Goal: Find specific page/section: Find specific page/section

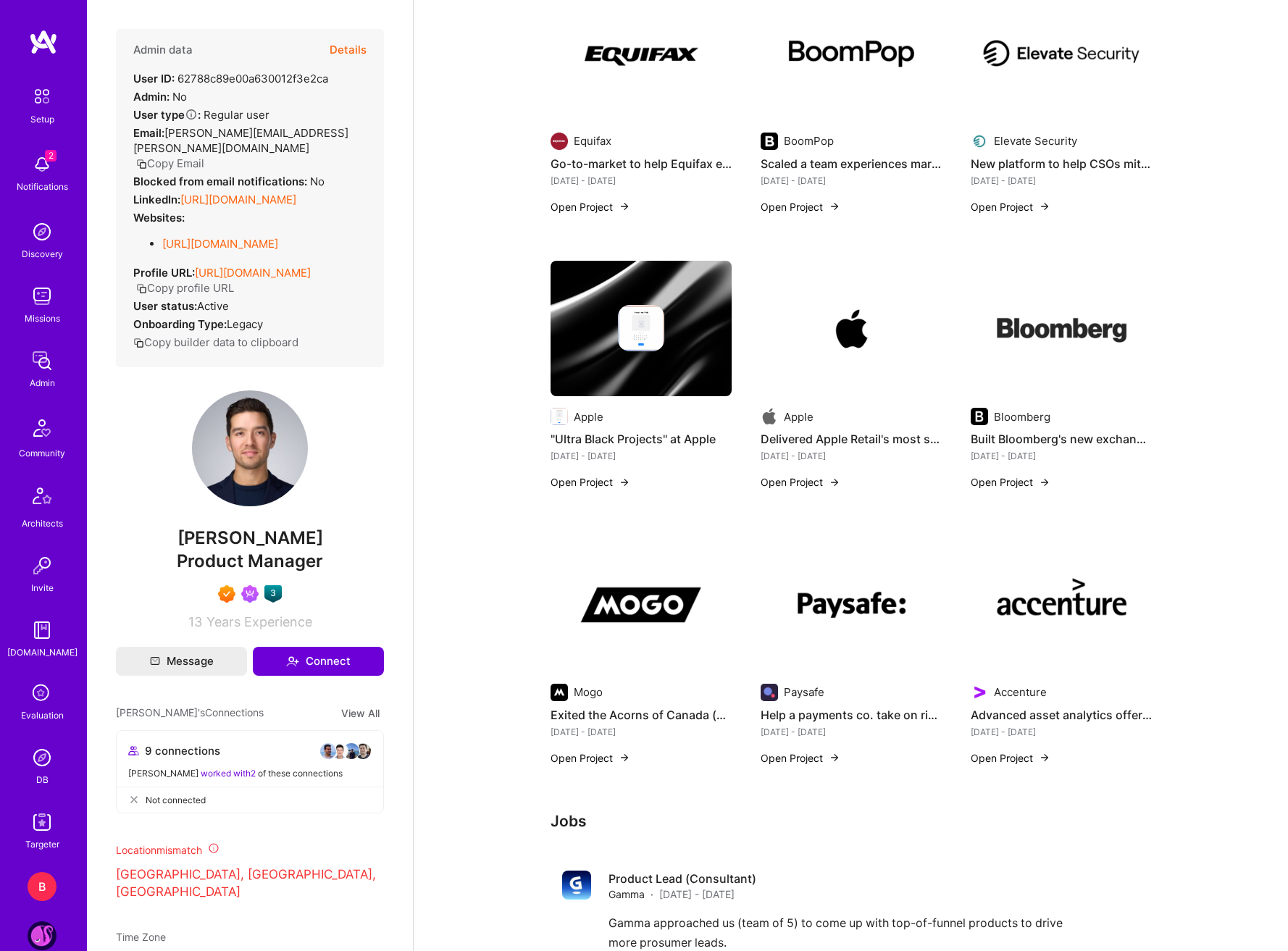
scroll to position [941, 0]
click at [556, 233] on div "Deliverect Build + launch a new business line [DATE] - [DATE] Open Project Gamm…" at bounding box center [851, 107] width 601 height 1349
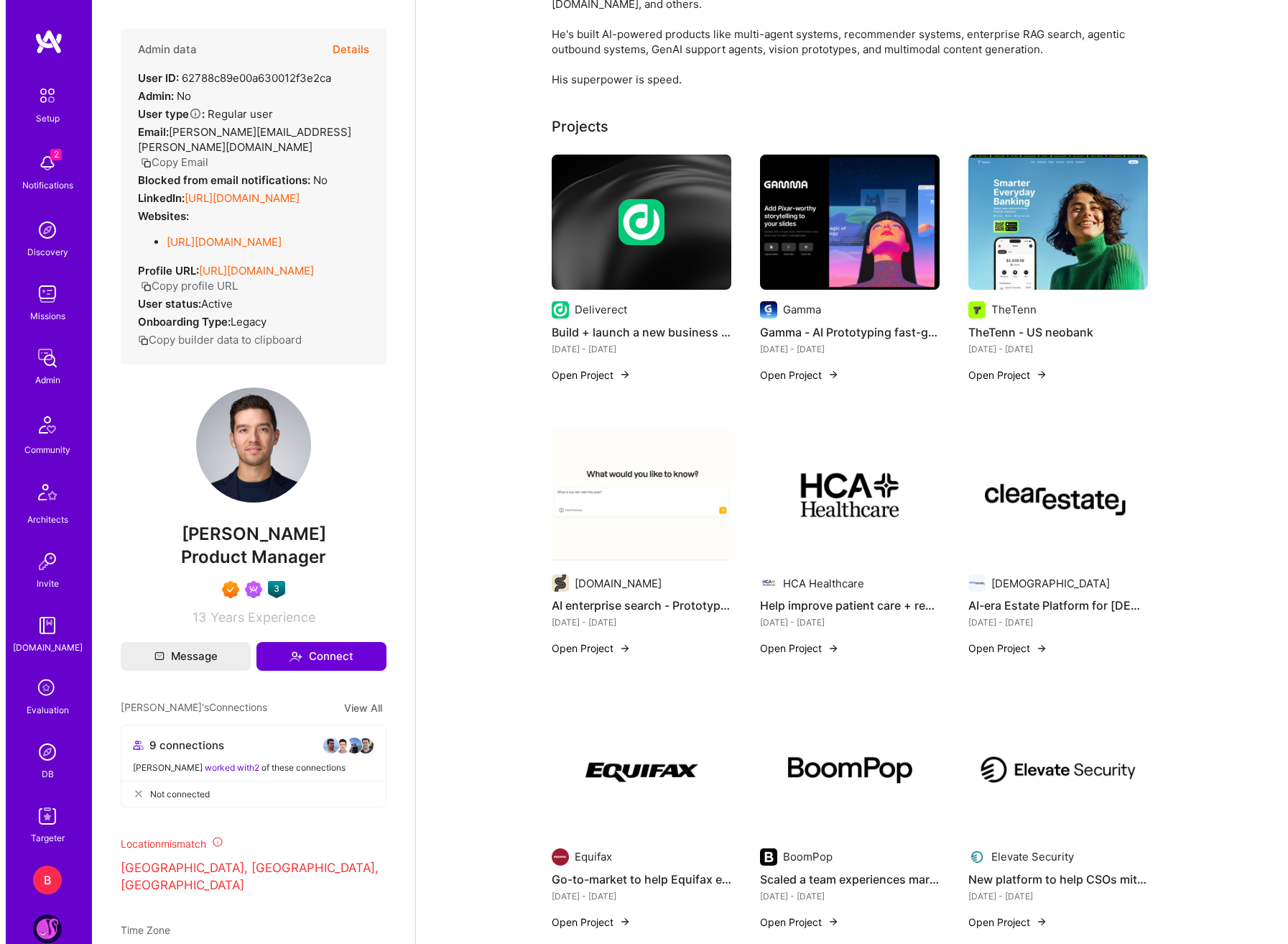
scroll to position [216, 0]
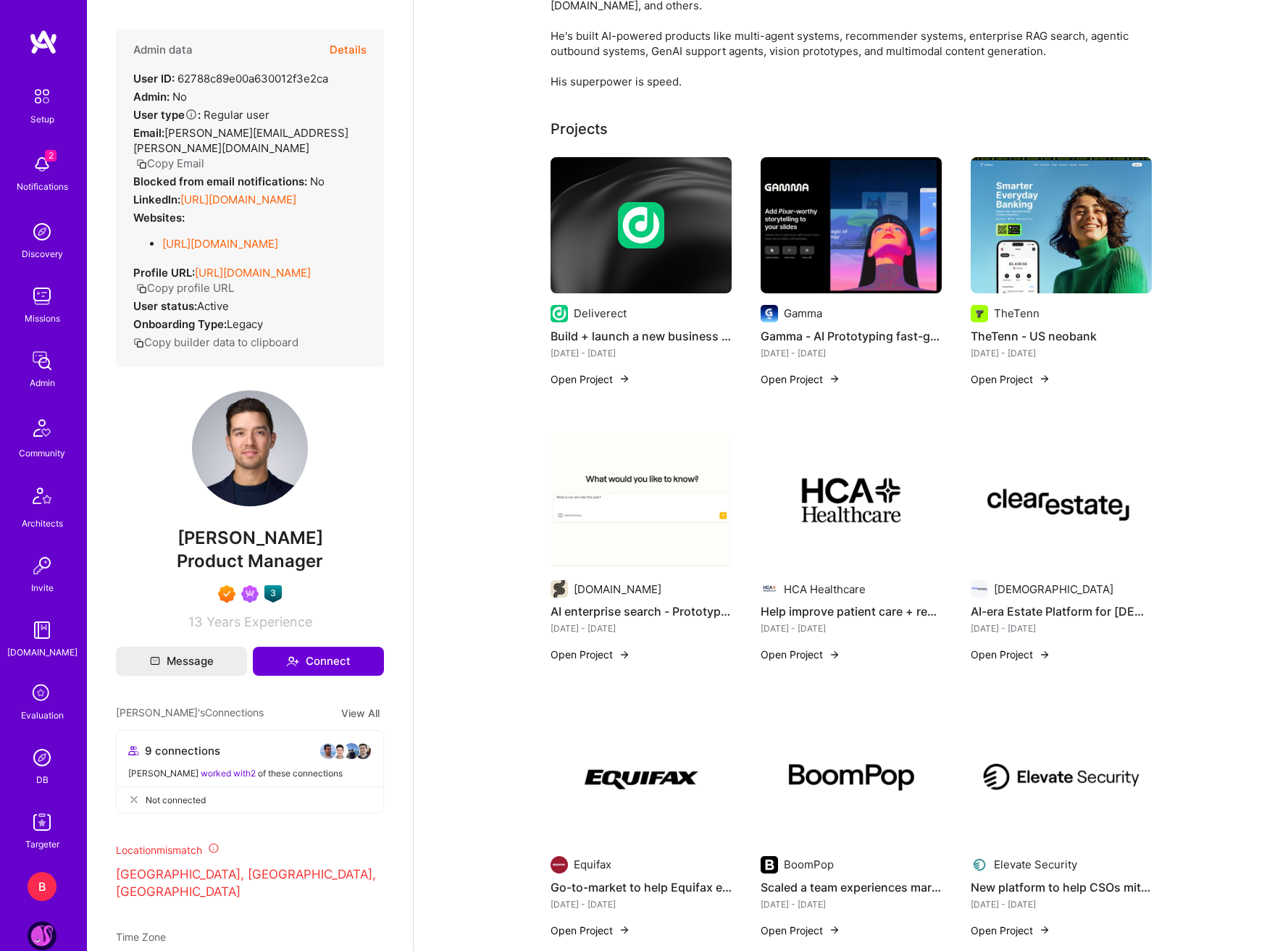
click at [585, 646] on div "[DOMAIN_NAME] AI enterprise search - Prototype to 10m seed round [DATE] - [DATE…" at bounding box center [641, 556] width 181 height 247
click at [587, 646] on button "Open Project" at bounding box center [590, 654] width 80 height 15
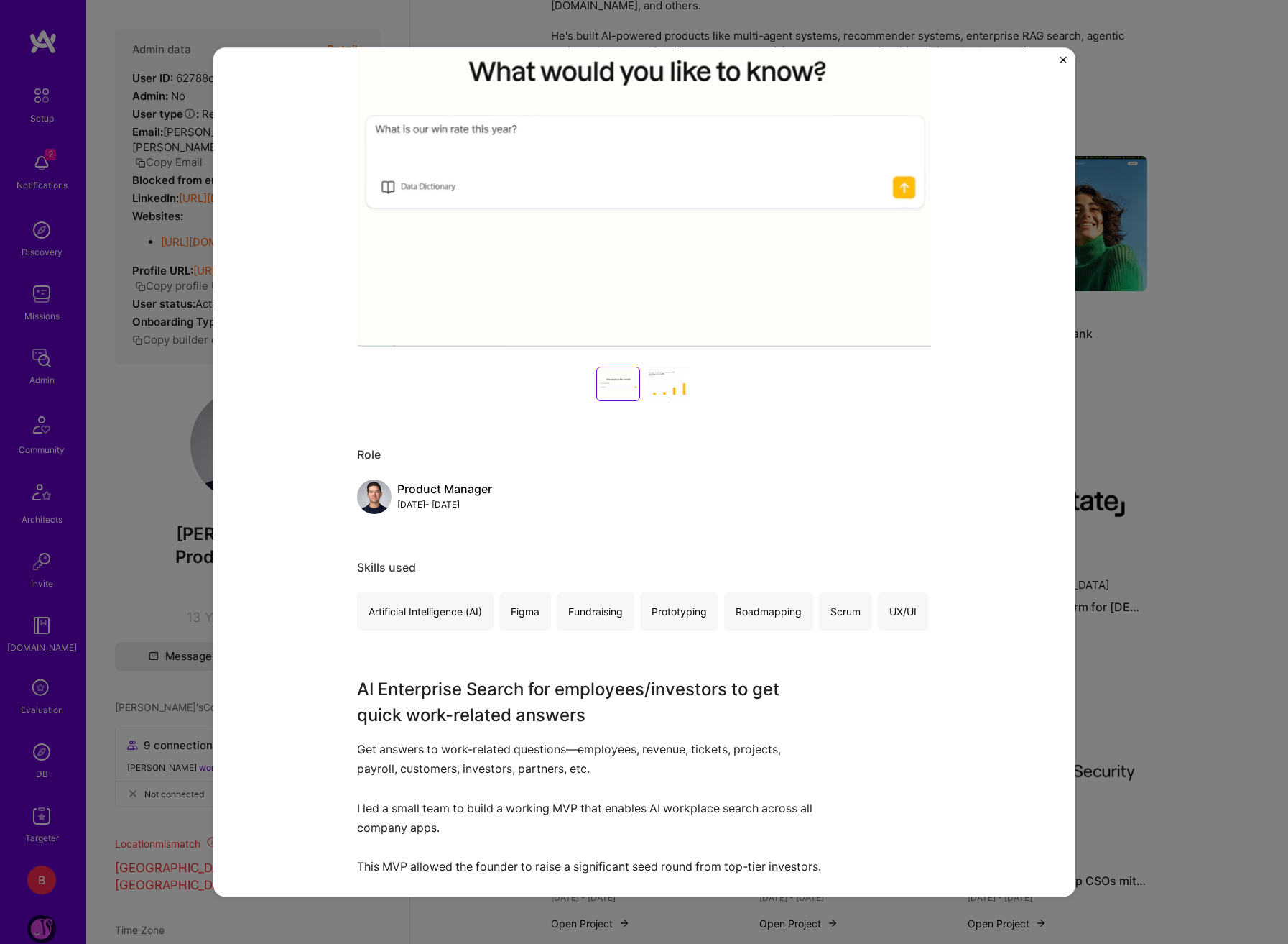
scroll to position [216, 0]
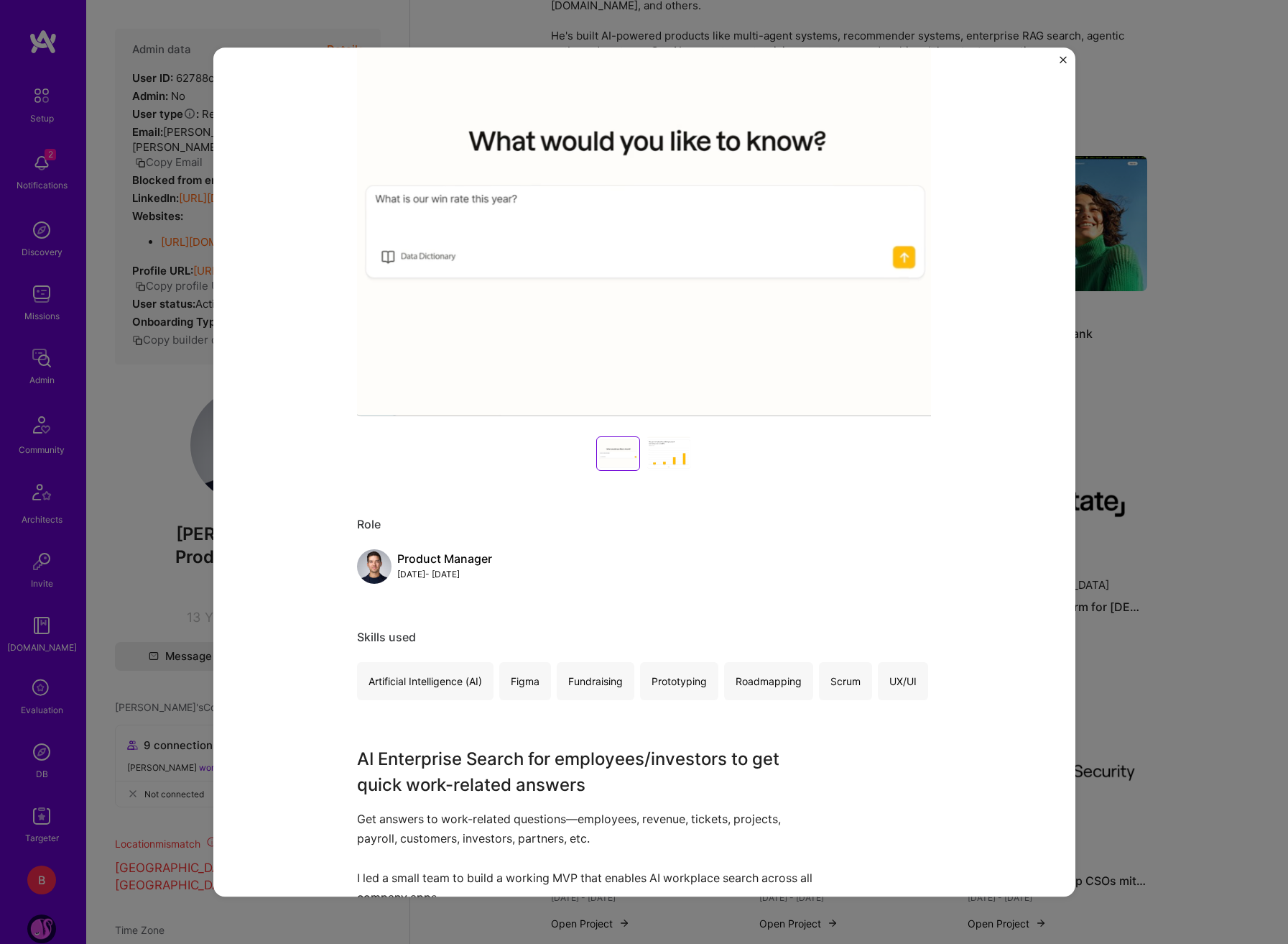
click at [660, 457] on div at bounding box center [668, 453] width 46 height 34
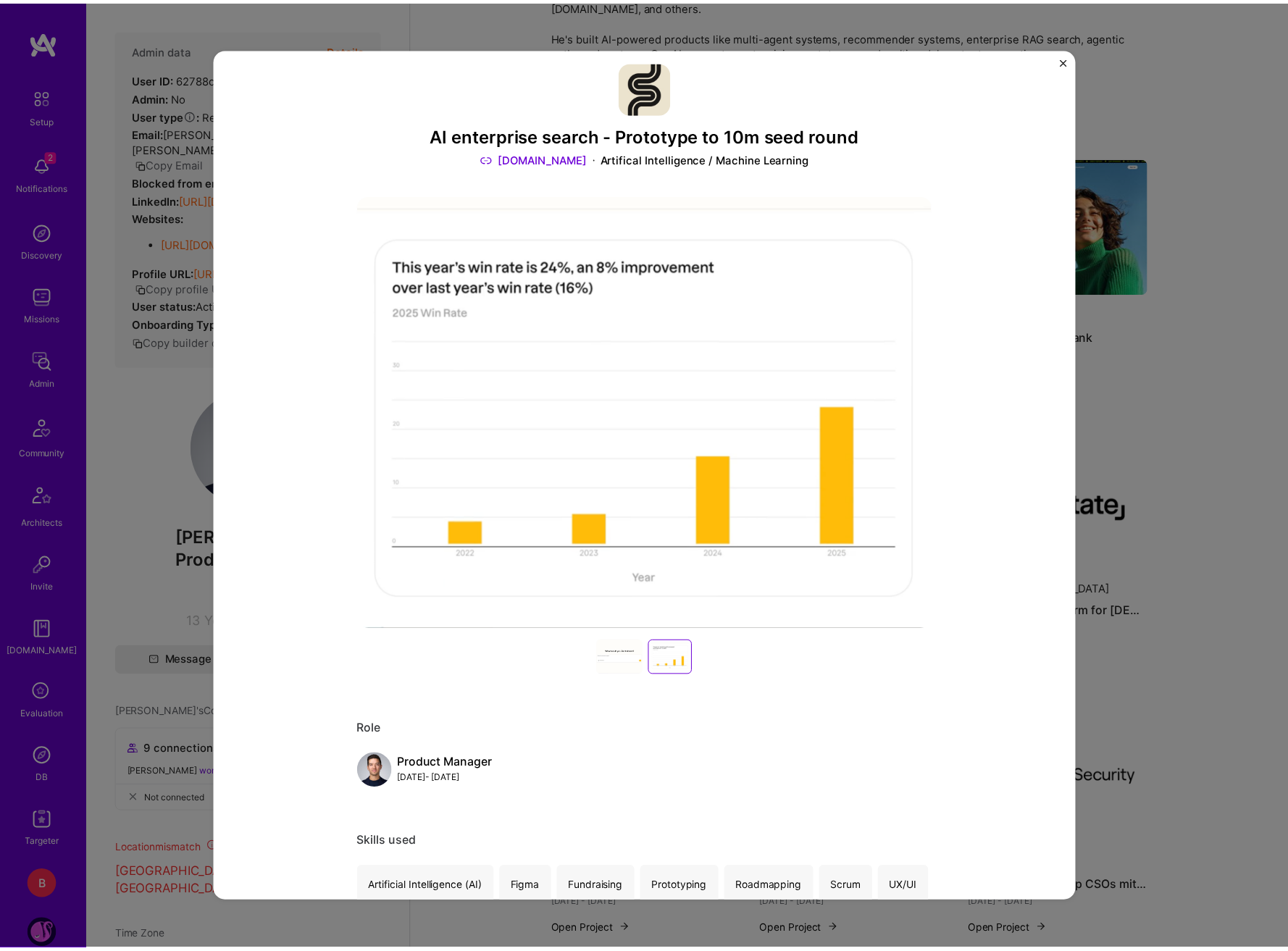
scroll to position [0, 0]
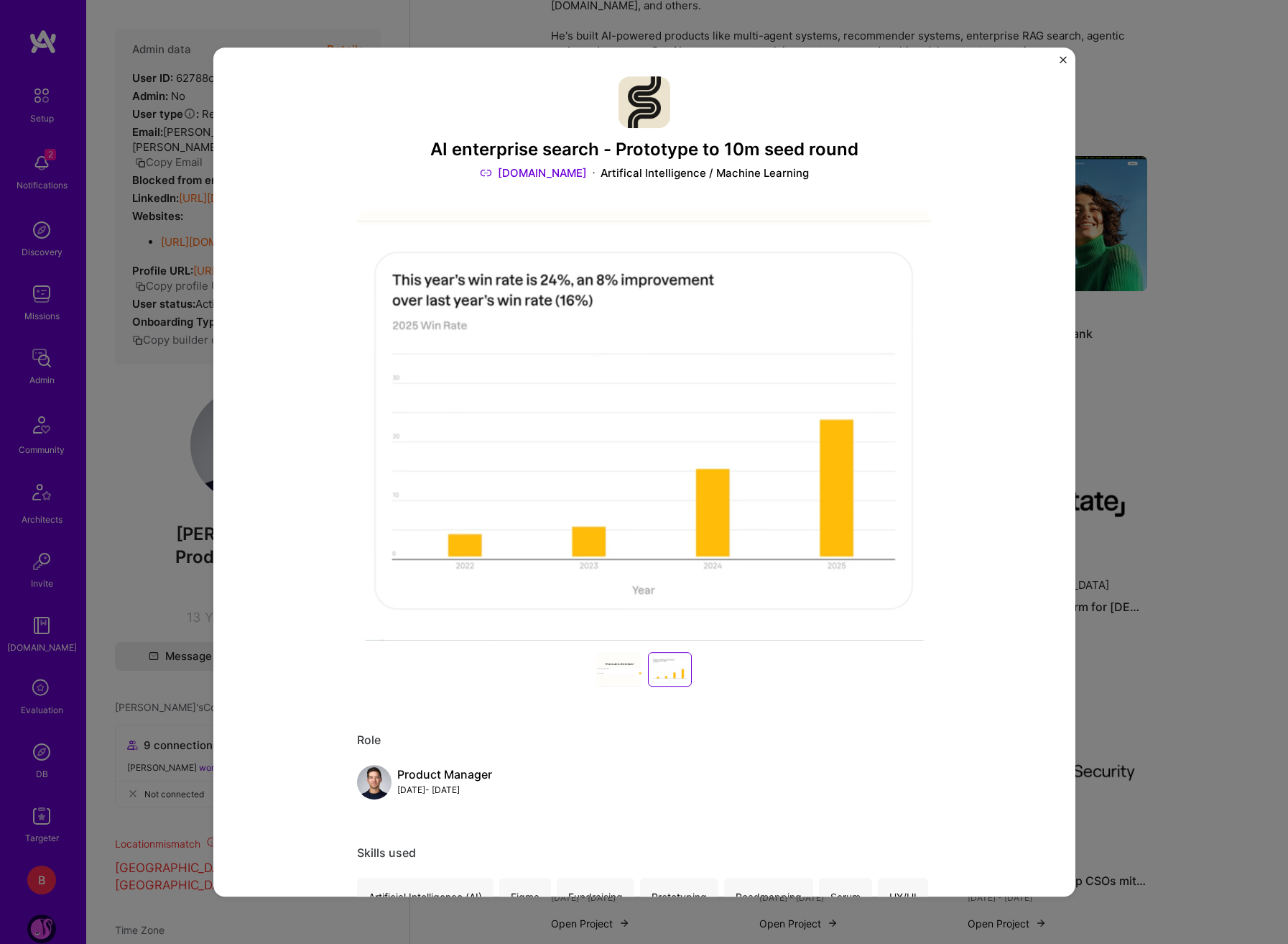
click at [630, 670] on div at bounding box center [619, 669] width 46 height 34
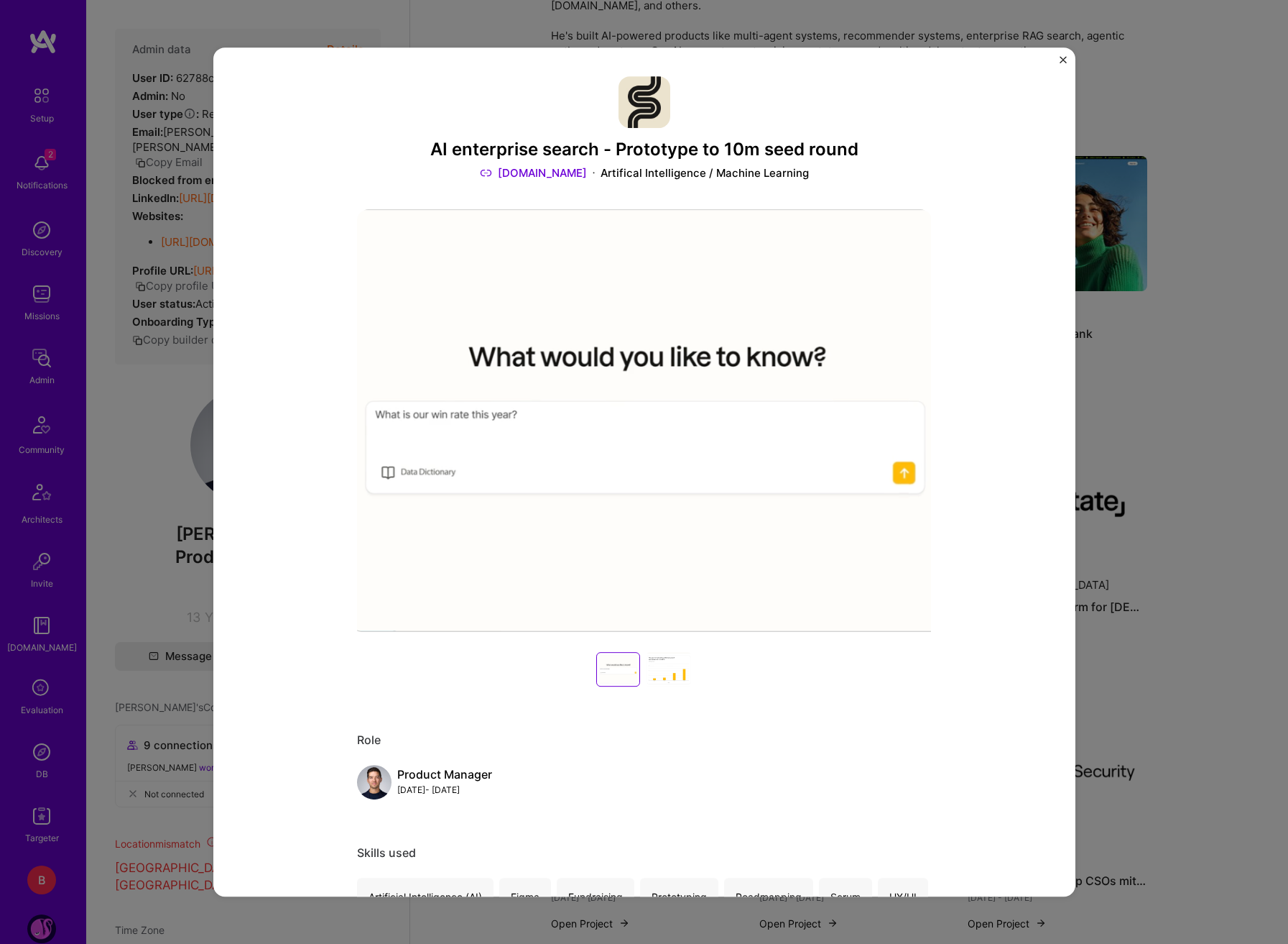
click at [1060, 59] on img "Close" at bounding box center [1064, 60] width 7 height 7
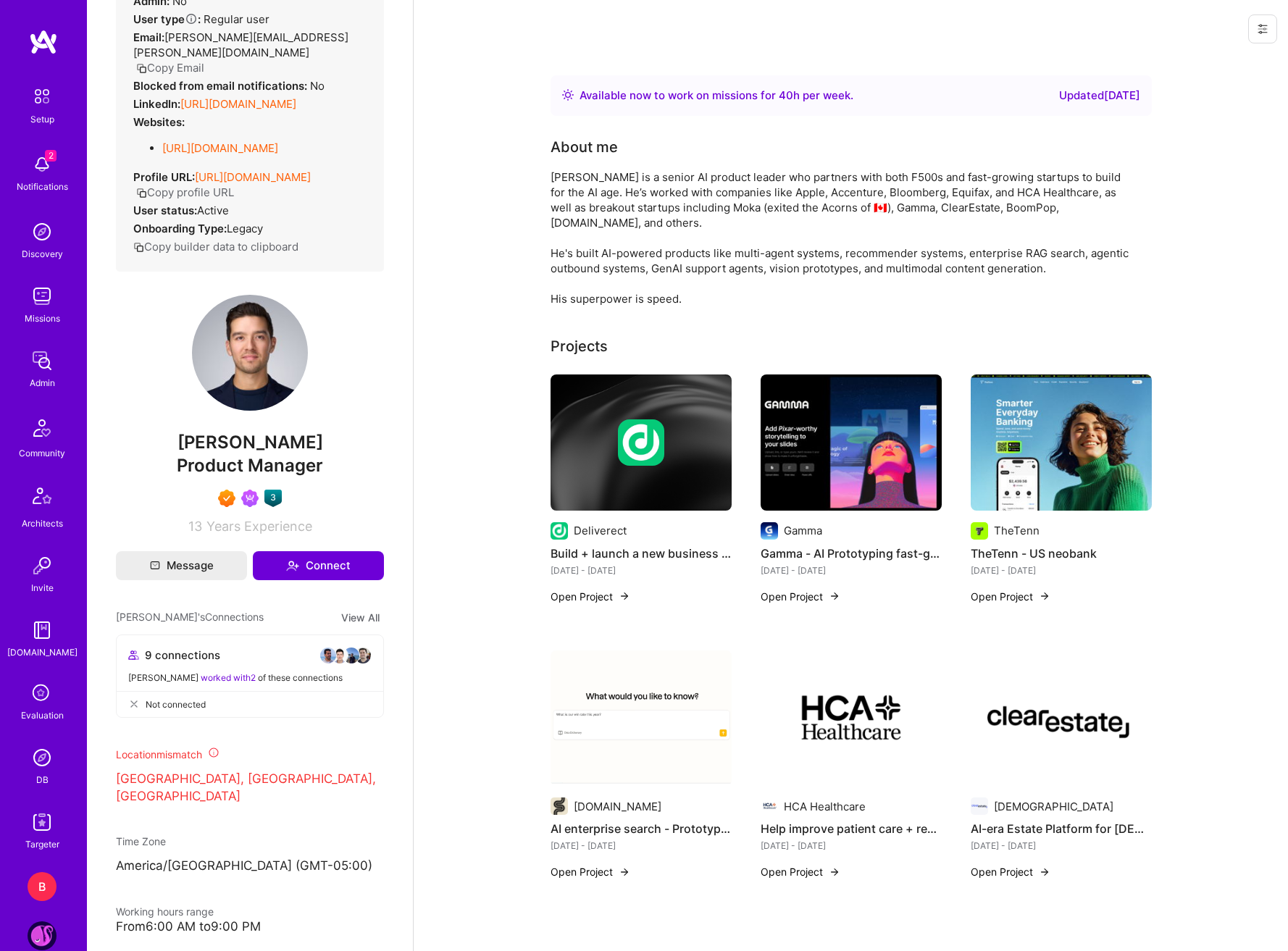
scroll to position [145, 0]
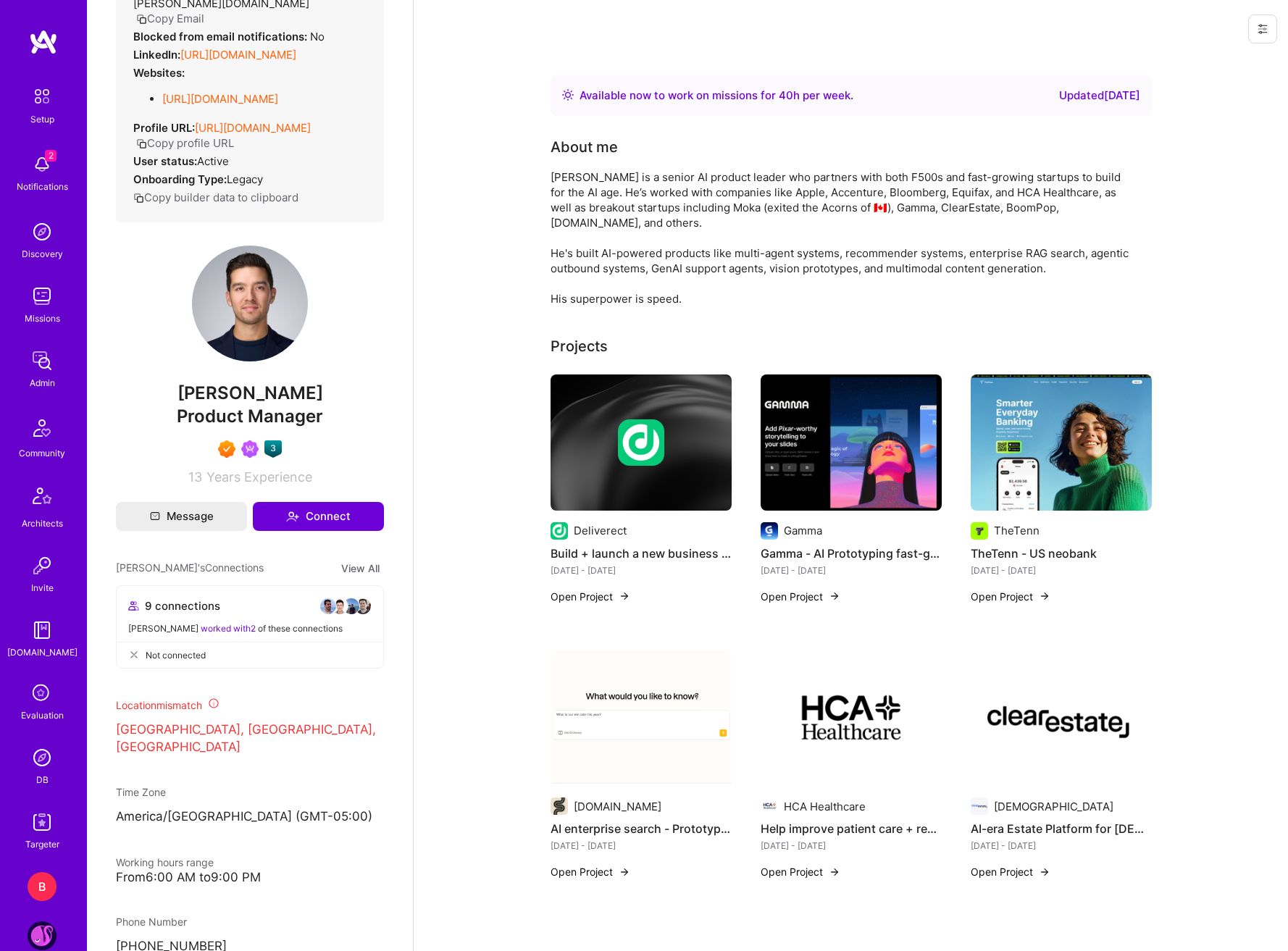
click at [34, 753] on img at bounding box center [42, 757] width 29 height 29
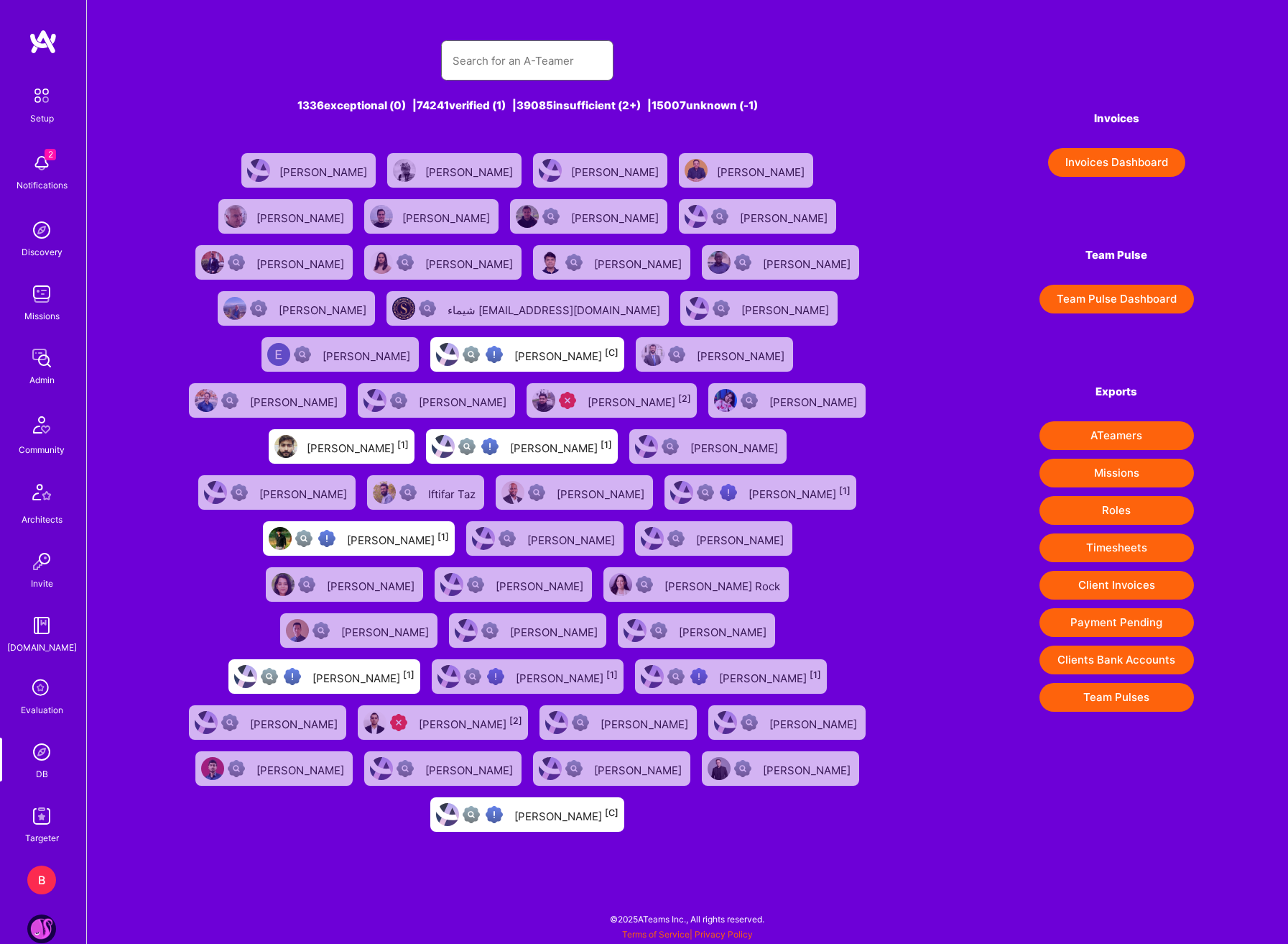
click at [531, 64] on input "text" at bounding box center [527, 60] width 149 height 36
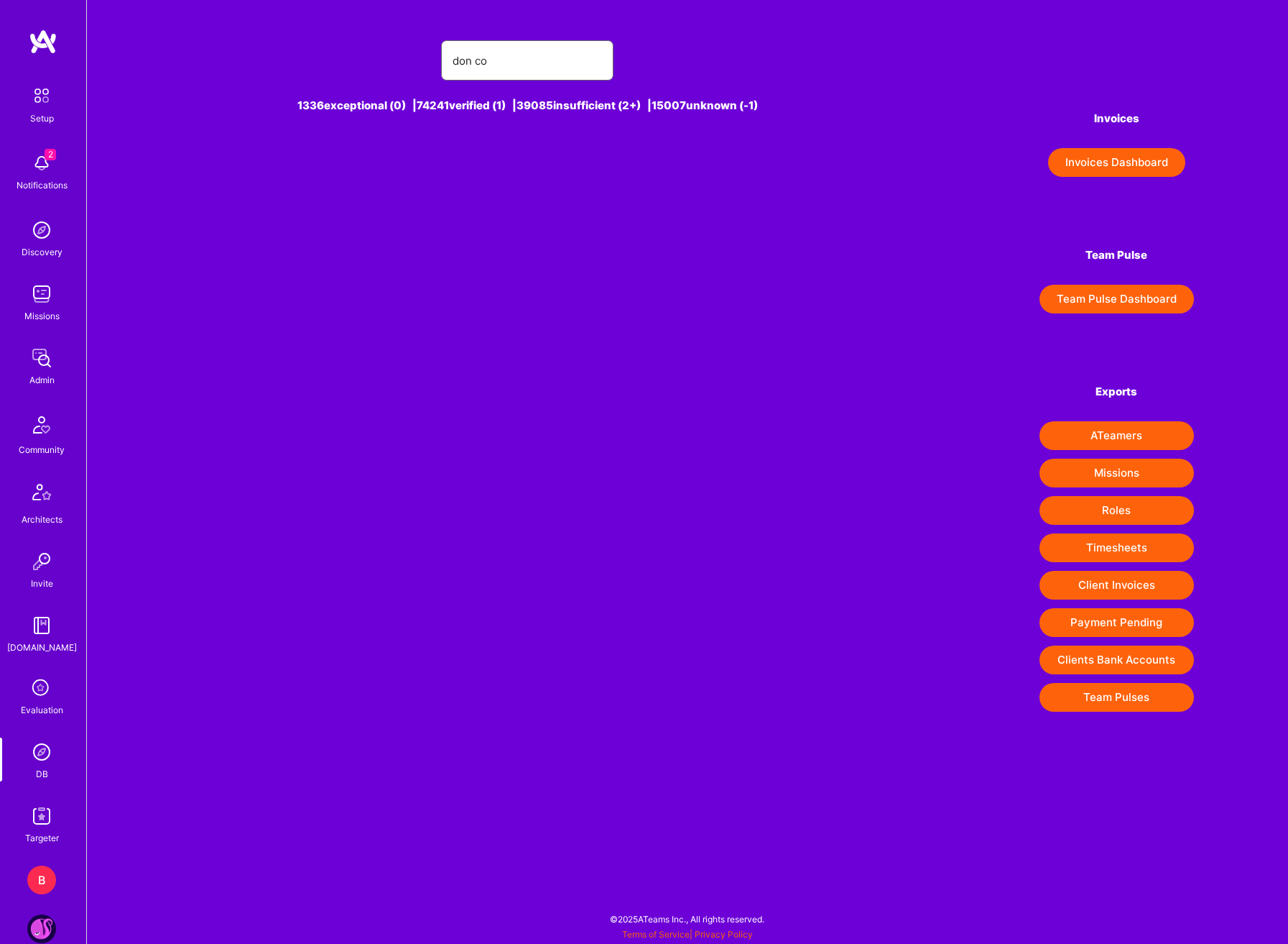
click at [518, 57] on input "don co" at bounding box center [527, 60] width 149 height 36
type input "[PERSON_NAME]"
click at [572, 168] on div "[PERSON_NAME] [1]" at bounding box center [556, 170] width 102 height 19
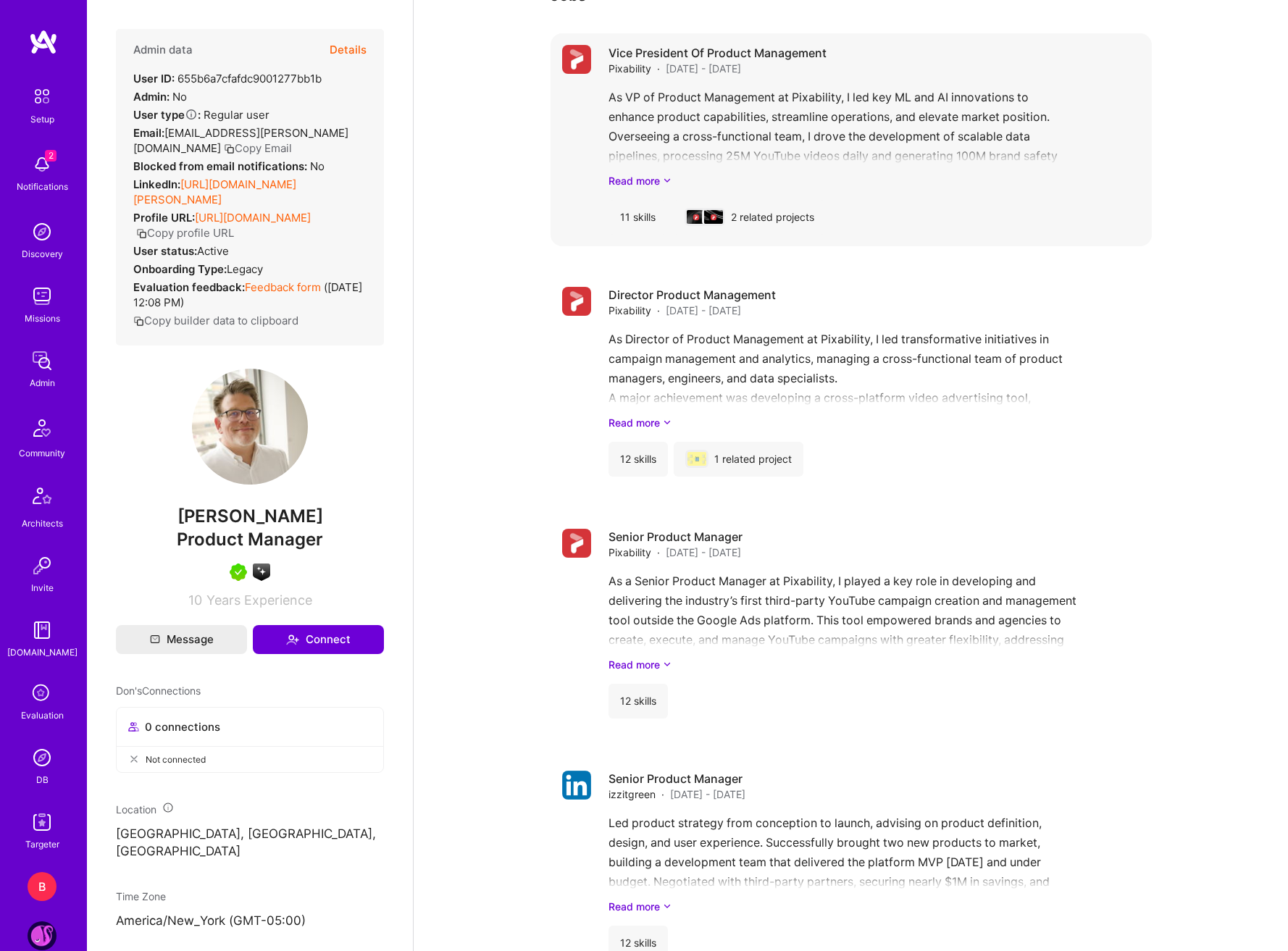
scroll to position [1231, 0]
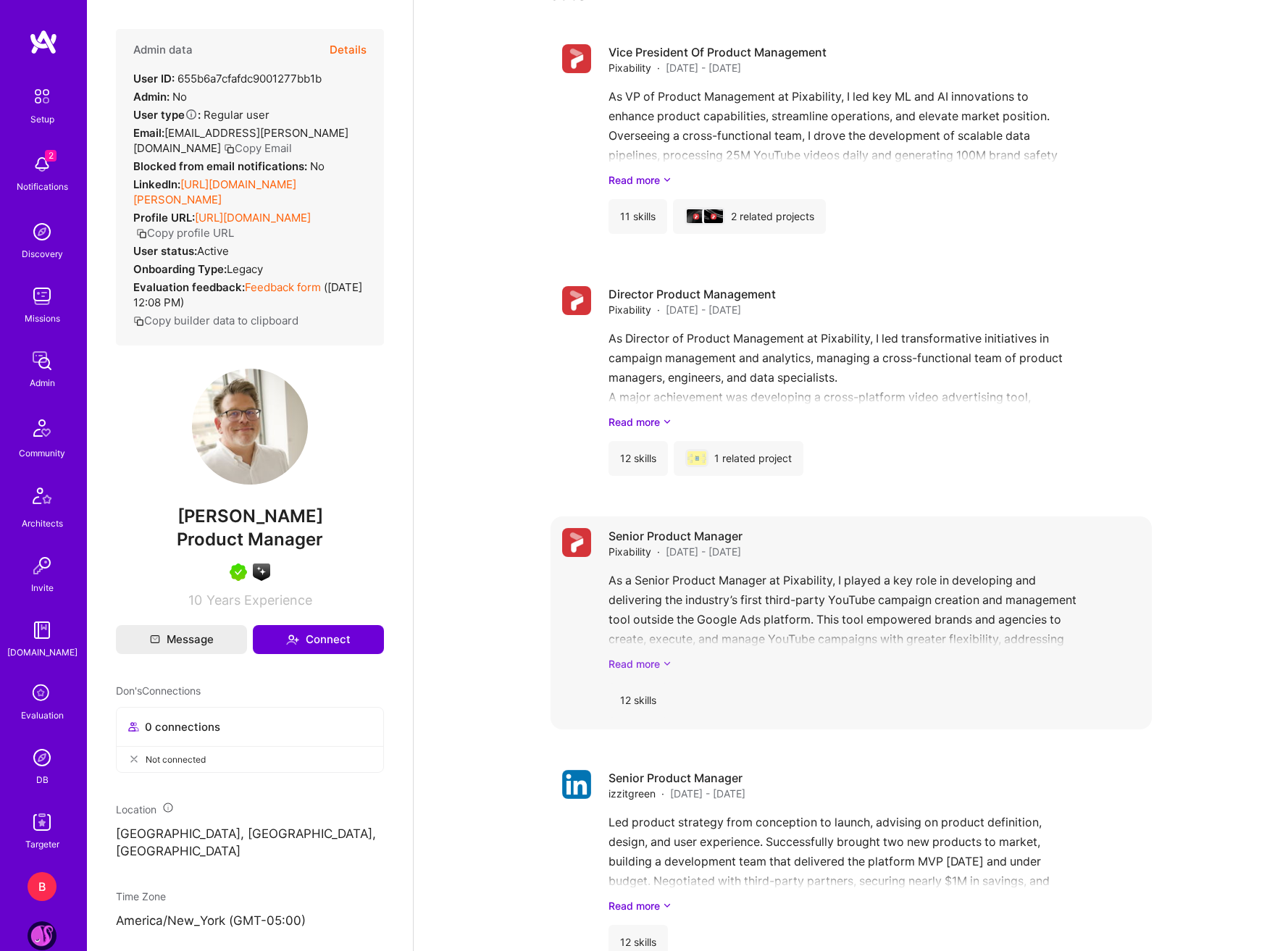
click at [650, 662] on link "Read more" at bounding box center [874, 663] width 531 height 15
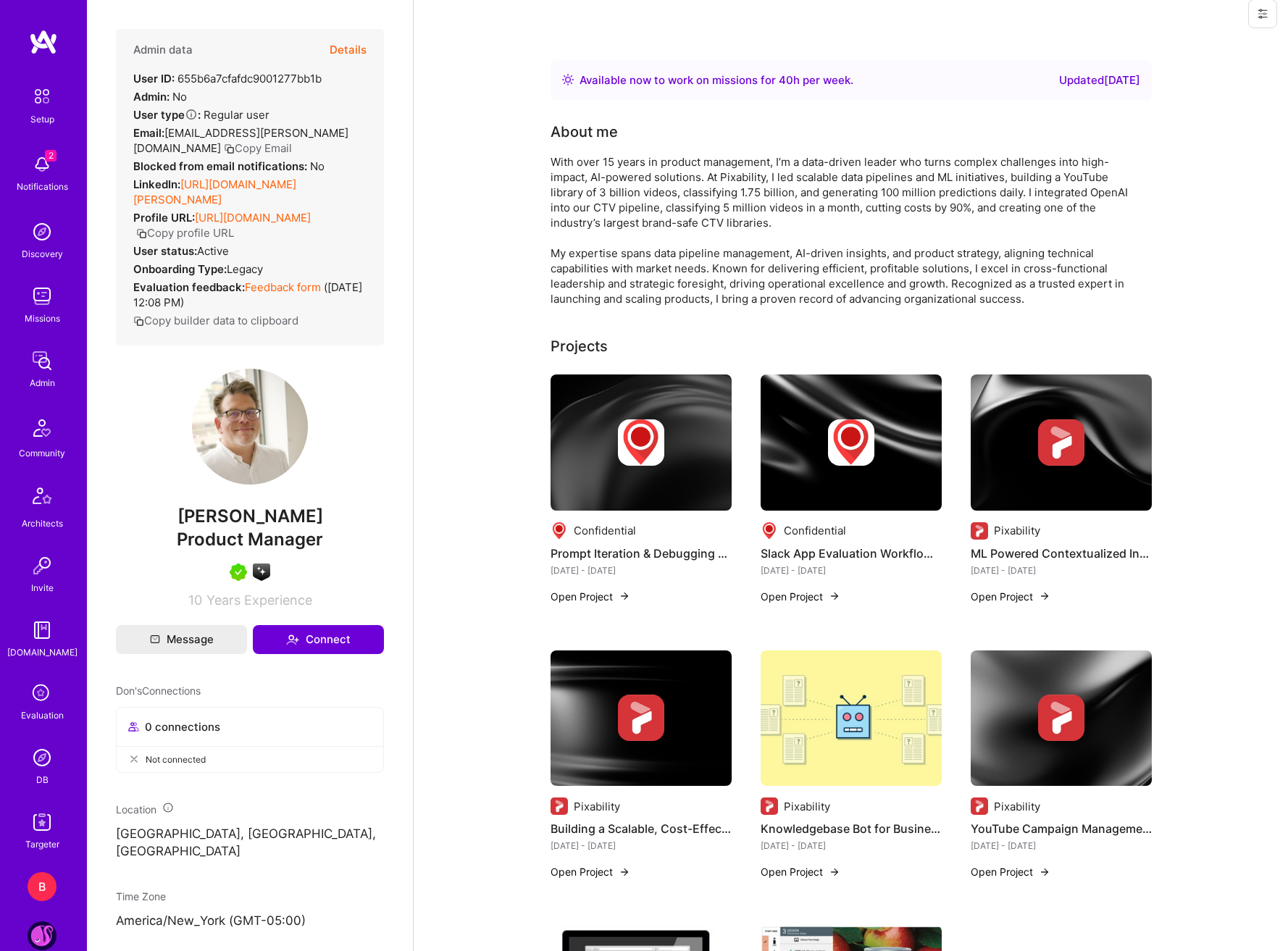
scroll to position [0, 0]
